Goal: Task Accomplishment & Management: Manage account settings

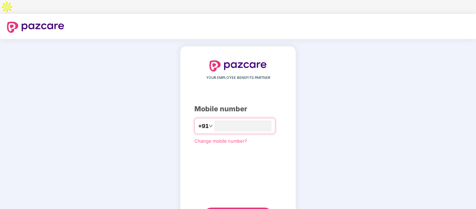
type input "**********"
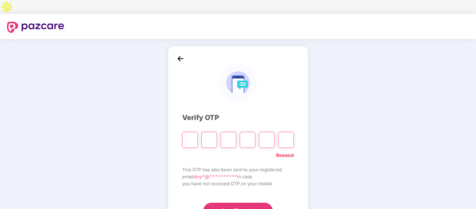
type input "*"
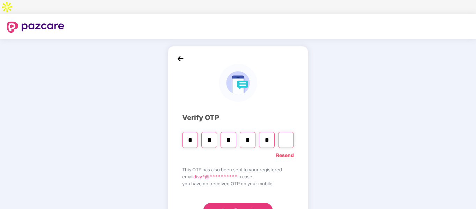
type input "*"
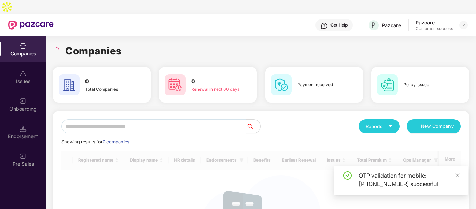
click at [189, 119] on input "text" at bounding box center [153, 126] width 185 height 14
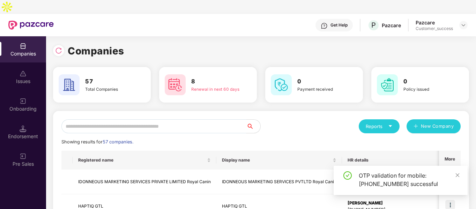
scroll to position [18, 0]
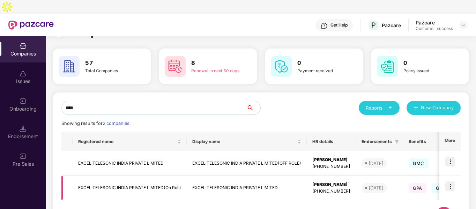
type input "****"
click at [452, 181] on img at bounding box center [450, 186] width 10 height 10
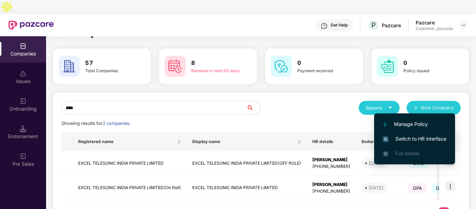
click at [426, 139] on span "Switch to HR interface" at bounding box center [415, 139] width 64 height 8
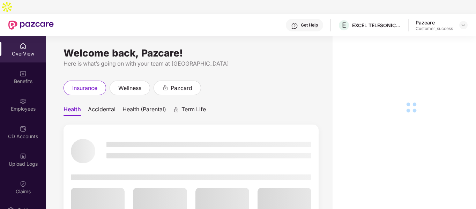
click at [24, 78] on div "Benefits" at bounding box center [23, 81] width 46 height 7
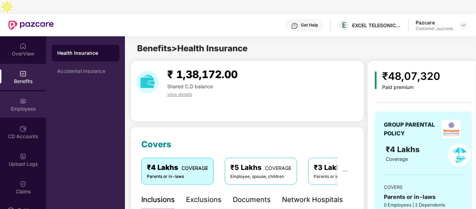
click at [21, 105] on div "Employees" at bounding box center [23, 108] width 46 height 7
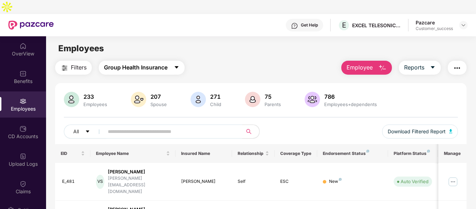
click at [137, 63] on span "Group Health Insurance" at bounding box center [136, 67] width 64 height 9
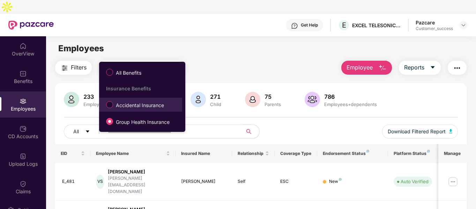
click at [124, 111] on li "Accidental Insurance" at bounding box center [140, 105] width 83 height 14
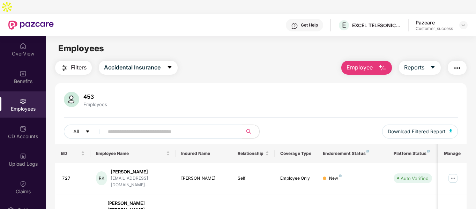
click at [380, 64] on img "button" at bounding box center [382, 68] width 8 height 8
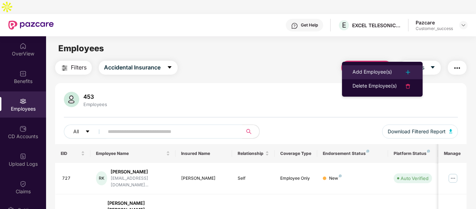
click at [361, 74] on div "Add Employee(s)" at bounding box center [371, 72] width 39 height 8
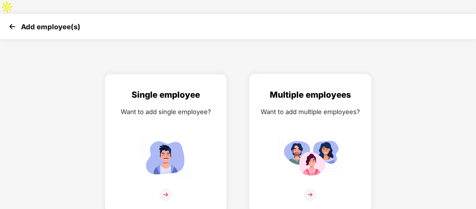
click at [295, 119] on div "Multiple employees Want to add multiple employees?" at bounding box center [309, 148] width 107 height 121
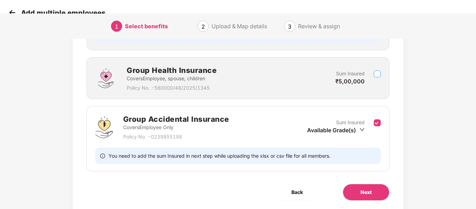
scroll to position [185, 0]
click at [363, 188] on span "Next" at bounding box center [365, 192] width 11 height 8
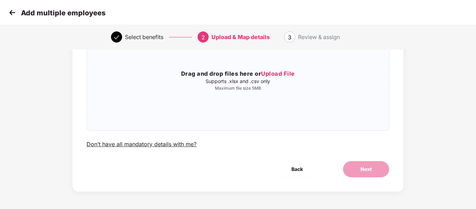
scroll to position [0, 0]
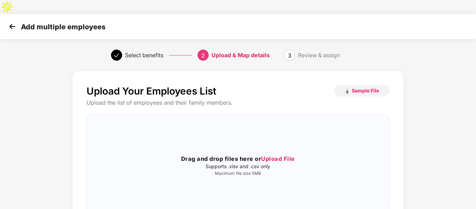
click at [9, 21] on img at bounding box center [12, 26] width 10 height 10
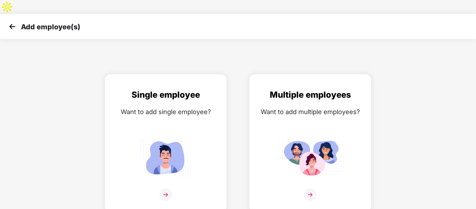
click at [9, 21] on img at bounding box center [12, 26] width 10 height 10
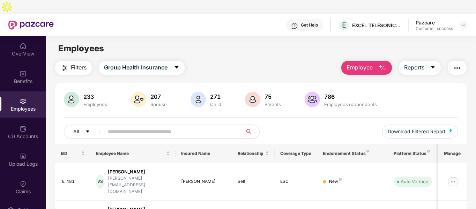
click at [366, 63] on span "Employee" at bounding box center [359, 67] width 26 height 9
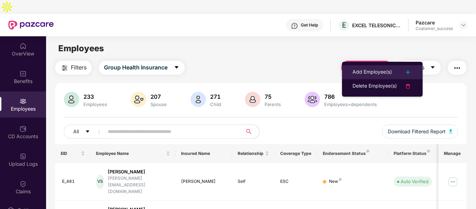
click at [380, 74] on div "Add Employee(s)" at bounding box center [371, 72] width 39 height 8
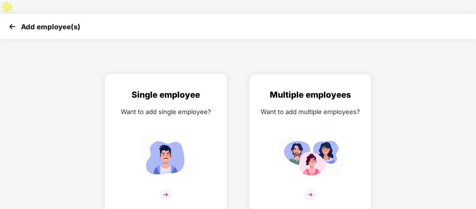
click at [163, 106] on div "Single employee Want to add single employee?" at bounding box center [165, 148] width 107 height 121
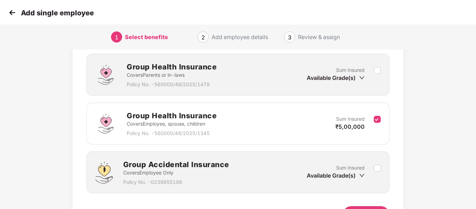
scroll to position [147, 0]
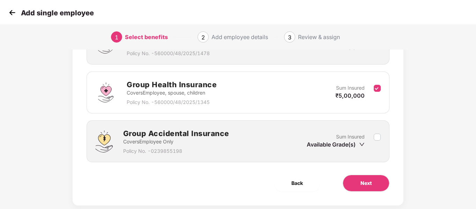
click at [360, 142] on icon "down" at bounding box center [362, 145] width 6 height 6
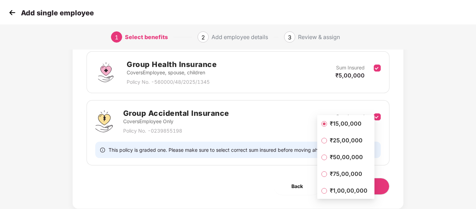
scroll to position [170, 0]
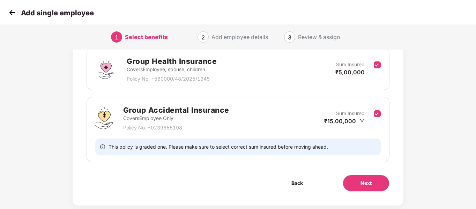
click at [387, 139] on div "Group Accidental Insurance Covers Employee Only Policy No. - 0239855198 Sum Ins…" at bounding box center [238, 129] width 303 height 65
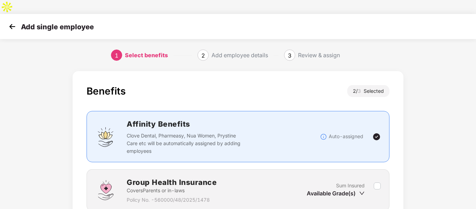
click at [9, 21] on img at bounding box center [12, 26] width 10 height 10
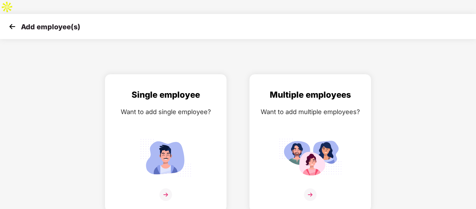
click at [13, 21] on img at bounding box center [12, 26] width 10 height 10
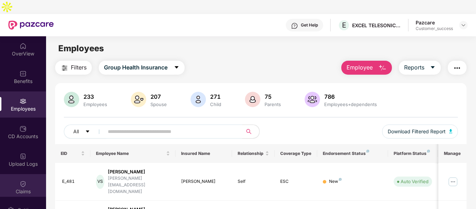
scroll to position [88, 0]
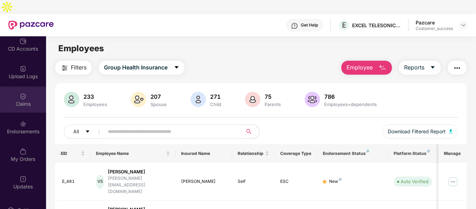
click at [28, 87] on div "Claims" at bounding box center [23, 100] width 46 height 26
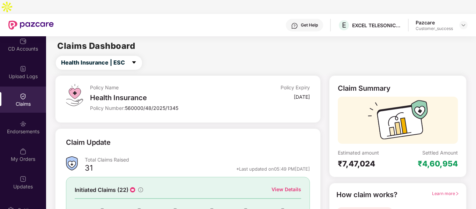
scroll to position [64, 0]
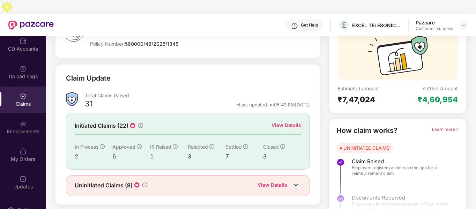
click at [290, 121] on div "View Details" at bounding box center [286, 125] width 30 height 8
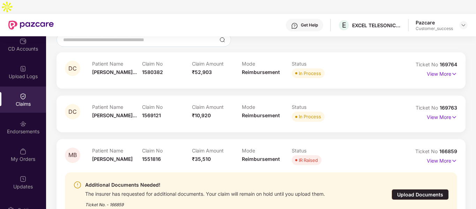
scroll to position [73, 0]
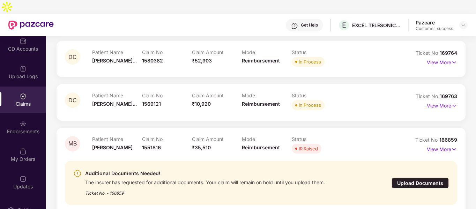
click at [454, 102] on img at bounding box center [454, 106] width 6 height 8
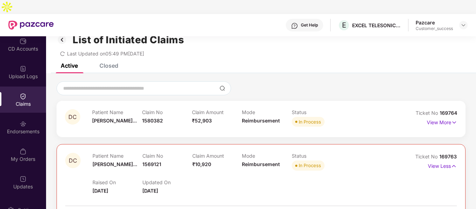
scroll to position [6, 0]
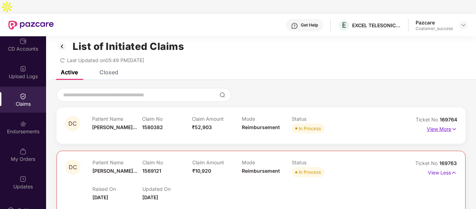
click at [453, 125] on img at bounding box center [454, 129] width 6 height 8
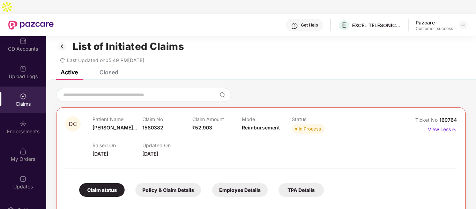
click at [61, 58] on icon "redo" at bounding box center [62, 60] width 5 height 5
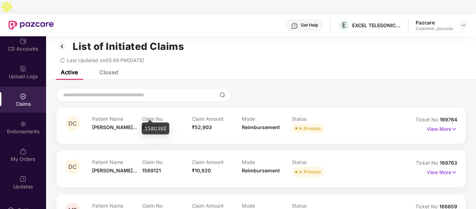
click at [149, 124] on span "1580382" at bounding box center [152, 127] width 21 height 6
copy span "1580382"
click at [453, 125] on img at bounding box center [454, 129] width 6 height 8
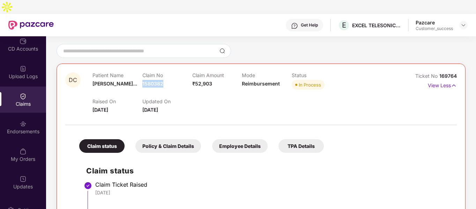
scroll to position [50, 0]
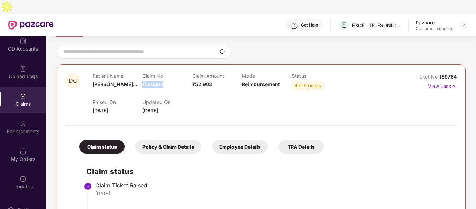
copy span "1580382"
click at [452, 82] on img at bounding box center [454, 86] width 6 height 8
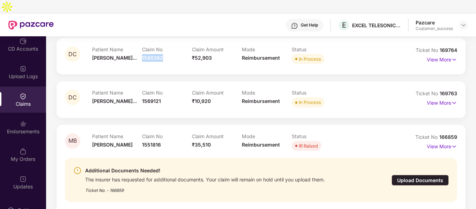
scroll to position [0, 0]
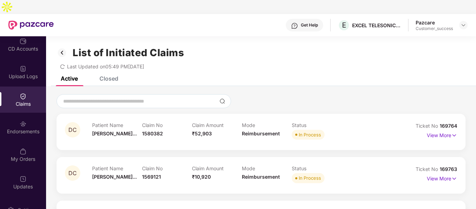
click at [114, 75] on div "Closed" at bounding box center [108, 78] width 19 height 7
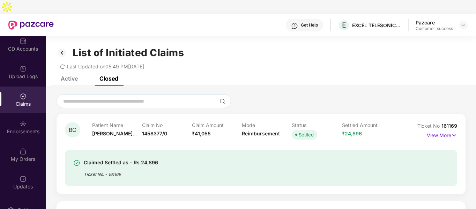
click at [69, 75] on div "Active" at bounding box center [69, 78] width 17 height 7
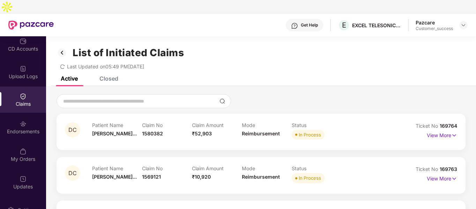
click at [13, 87] on div "Claims" at bounding box center [23, 100] width 46 height 26
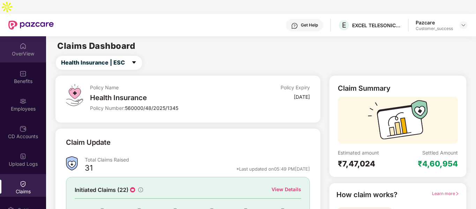
click at [16, 36] on div "OverView" at bounding box center [23, 49] width 46 height 26
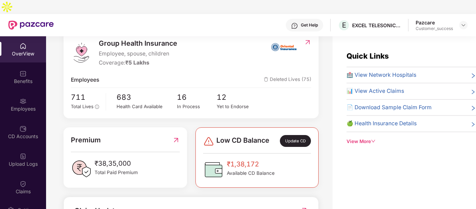
scroll to position [221, 0]
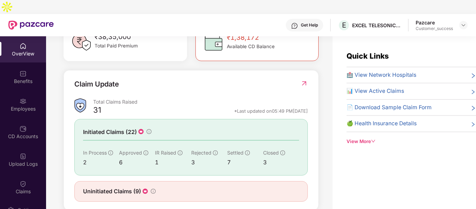
click at [302, 80] on img at bounding box center [303, 83] width 7 height 7
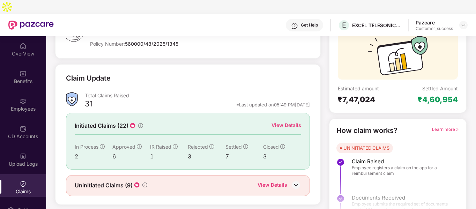
scroll to position [0, 0]
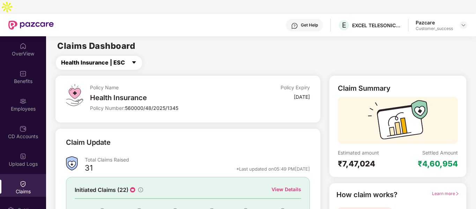
click at [132, 60] on icon "caret-down" at bounding box center [134, 63] width 6 height 6
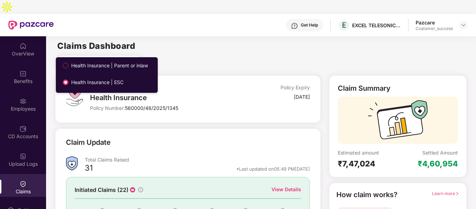
click at [127, 63] on span "Health Insurance | Parent or inlaw" at bounding box center [109, 66] width 82 height 8
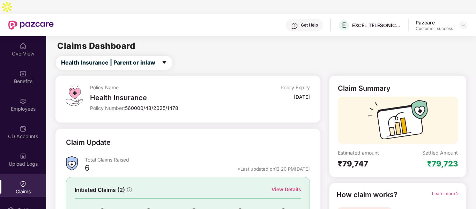
scroll to position [64, 0]
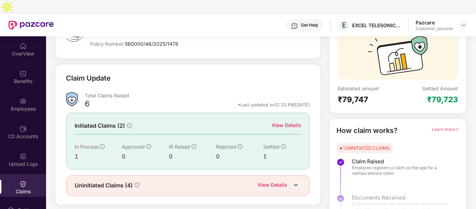
click at [287, 121] on div "View Details" at bounding box center [286, 125] width 30 height 8
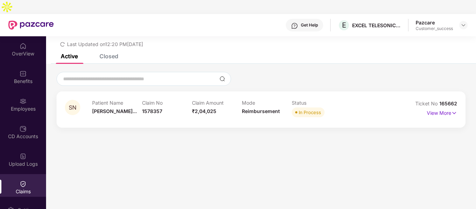
scroll to position [0, 0]
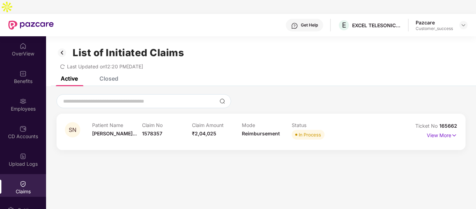
click at [112, 62] on div "List of Initiated Claims Last Updated on 12:20 PM[DATE]" at bounding box center [261, 56] width 430 height 40
click at [108, 75] on div "Closed" at bounding box center [108, 78] width 19 height 7
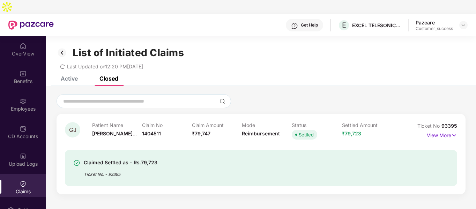
click at [61, 47] on img at bounding box center [62, 53] width 11 height 12
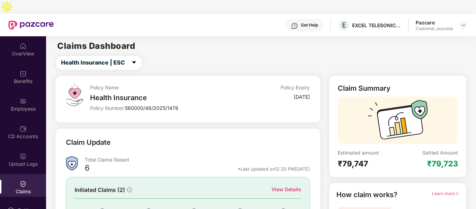
scroll to position [64, 0]
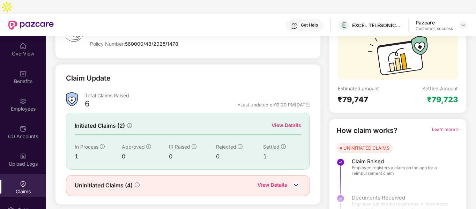
click at [294, 121] on div "View Details" at bounding box center [286, 125] width 30 height 8
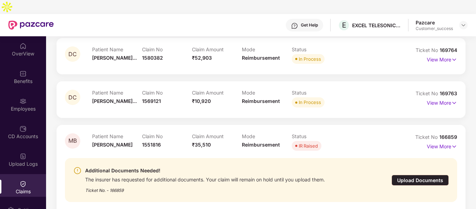
scroll to position [0, 0]
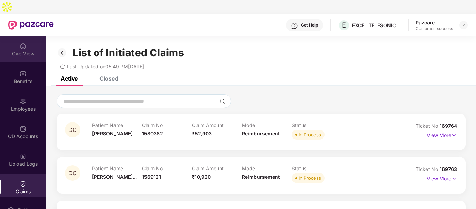
click at [19, 50] on div "OverView" at bounding box center [23, 53] width 46 height 7
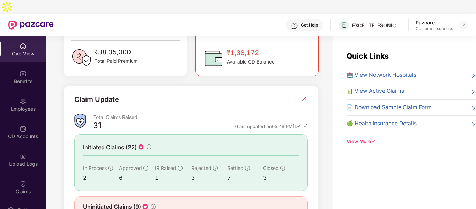
scroll to position [221, 0]
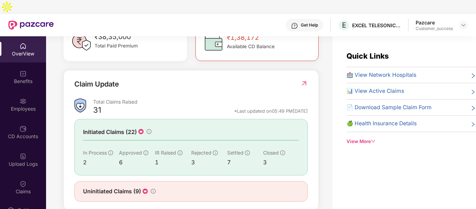
click at [371, 138] on div "View More" at bounding box center [410, 141] width 129 height 7
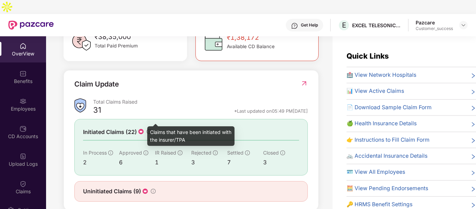
click at [233, 143] on div "Claims that have been initiated with the insurer/TPA" at bounding box center [190, 136] width 87 height 20
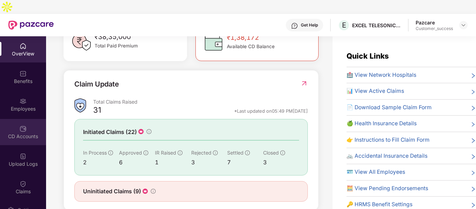
click at [24, 125] on img at bounding box center [23, 128] width 7 height 7
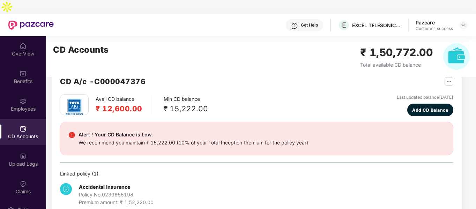
scroll to position [0, 0]
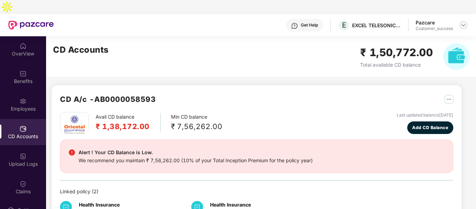
click at [463, 22] on img at bounding box center [464, 25] width 6 height 6
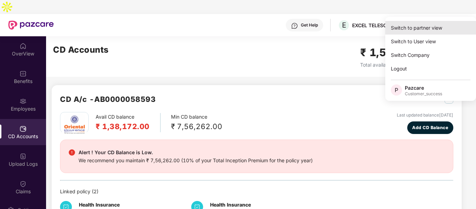
click at [407, 30] on div "Switch to partner view" at bounding box center [430, 28] width 91 height 14
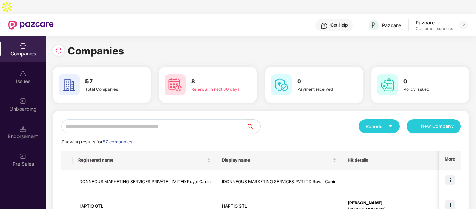
click at [136, 119] on input "text" at bounding box center [153, 126] width 185 height 14
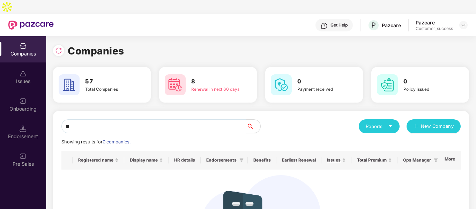
type input "*"
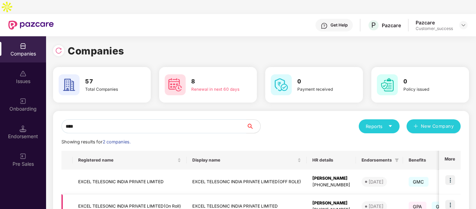
type input "****"
click at [118, 194] on td "EXCEL TELESONIC INDIA PRIVATE LIMITED(On Roll)" at bounding box center [130, 206] width 114 height 25
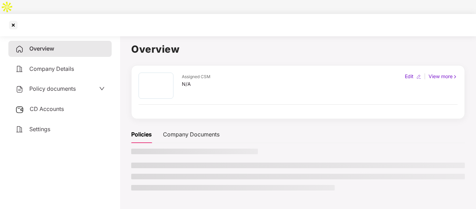
click at [52, 81] on div "Policy documents" at bounding box center [59, 89] width 103 height 16
click at [48, 85] on span "Policy documents" at bounding box center [52, 88] width 46 height 7
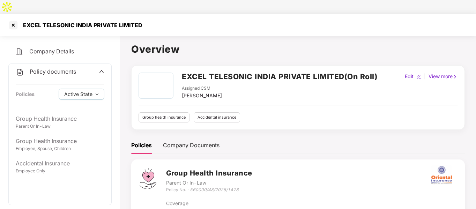
scroll to position [40, 0]
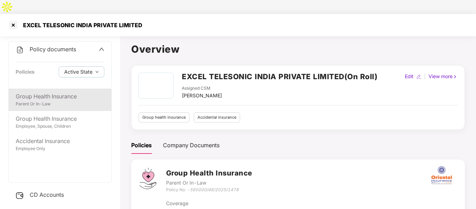
click at [47, 92] on div "Group Health Insurance" at bounding box center [60, 96] width 89 height 9
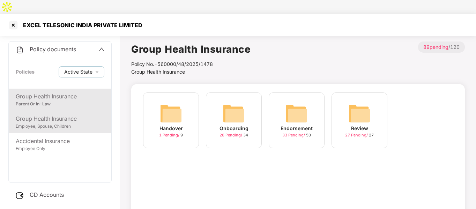
click at [39, 117] on div "Group Health Insurance Employee, Spouse, Children" at bounding box center [60, 122] width 103 height 22
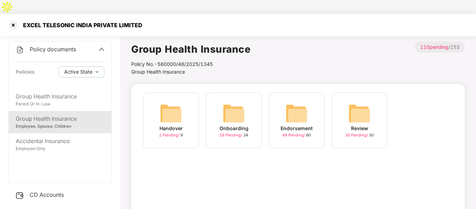
click at [286, 102] on img at bounding box center [296, 113] width 22 height 22
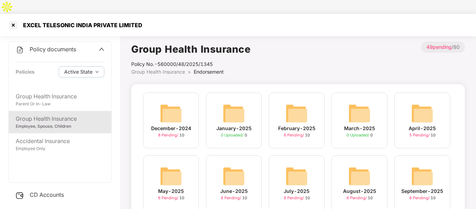
scroll to position [61, 0]
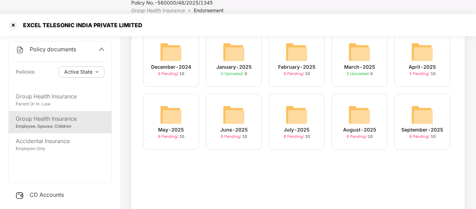
click at [421, 104] on img at bounding box center [422, 115] width 22 height 22
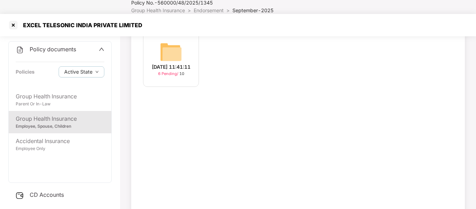
click at [186, 63] on div "[DATE] 11:41:11" at bounding box center [171, 67] width 39 height 8
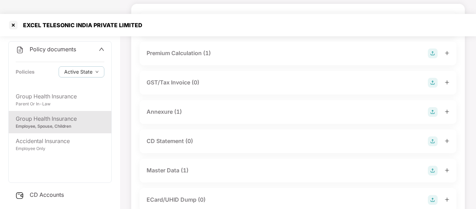
click at [173, 166] on div "Master Data (1)" at bounding box center [168, 170] width 42 height 9
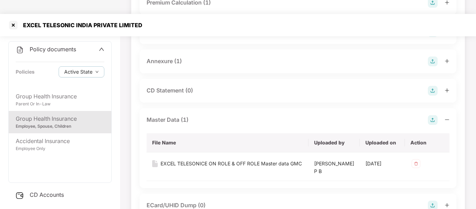
scroll to position [133, 0]
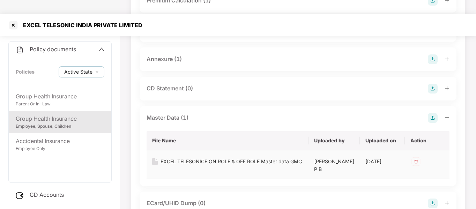
click at [190, 158] on div "EXCEL TELESONICE ON ROLE & OFF ROLE Master data GMC" at bounding box center [231, 162] width 141 height 8
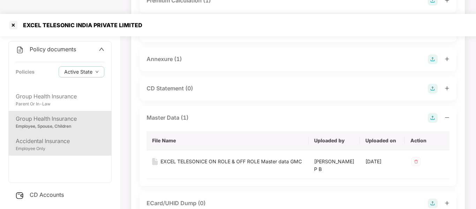
click at [51, 137] on div "Accidental Insurance" at bounding box center [60, 141] width 89 height 9
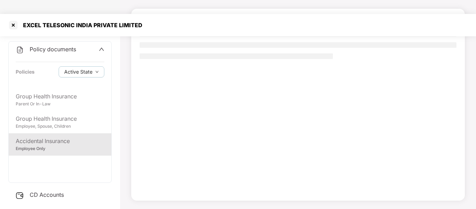
scroll to position [61, 0]
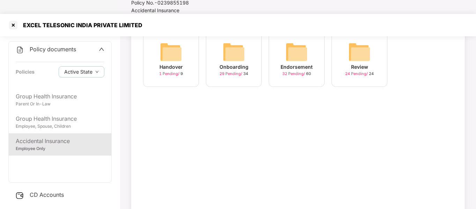
click at [286, 44] on img at bounding box center [296, 52] width 22 height 22
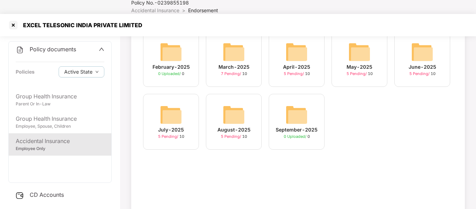
click at [240, 104] on img at bounding box center [234, 115] width 22 height 22
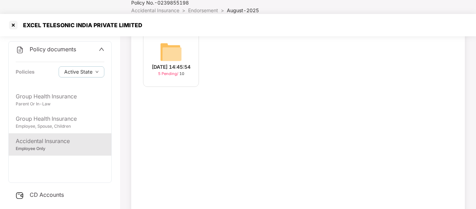
click at [162, 44] on img at bounding box center [171, 52] width 22 height 22
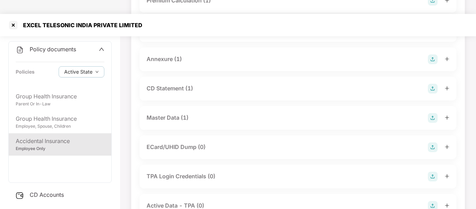
scroll to position [179, 0]
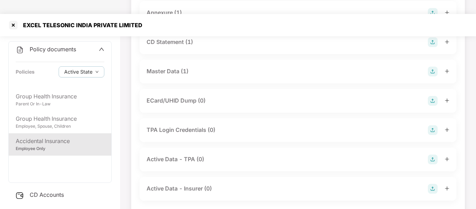
click at [182, 67] on div "Master Data (1)" at bounding box center [168, 71] width 42 height 9
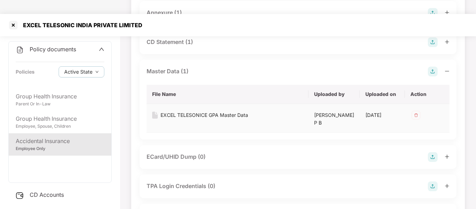
click at [189, 111] on div "EXCEL TELESONICE GPA Master Data" at bounding box center [205, 115] width 88 height 8
